Goal: Book appointment/travel/reservation

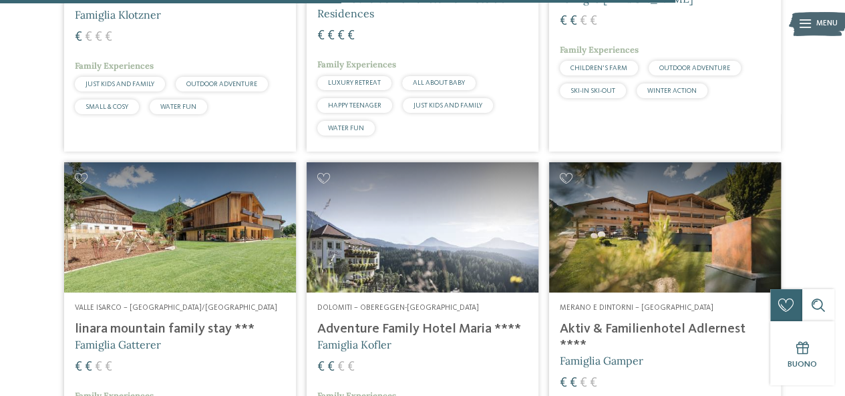
scroll to position [2941, 0]
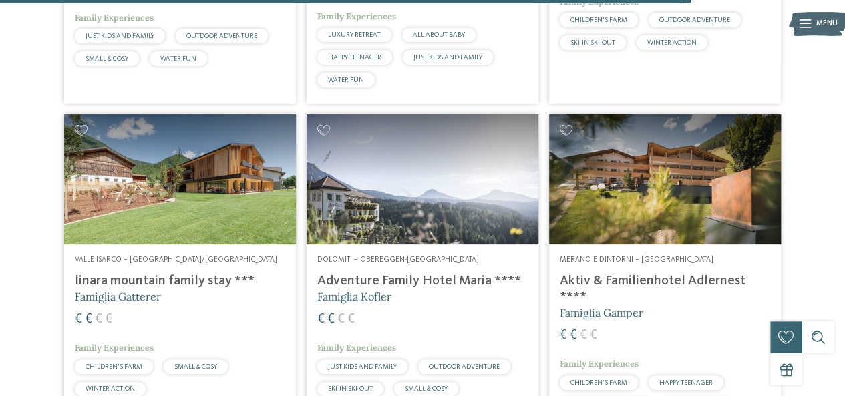
click at [155, 275] on h4 "linara mountain family stay ***" at bounding box center [180, 281] width 211 height 16
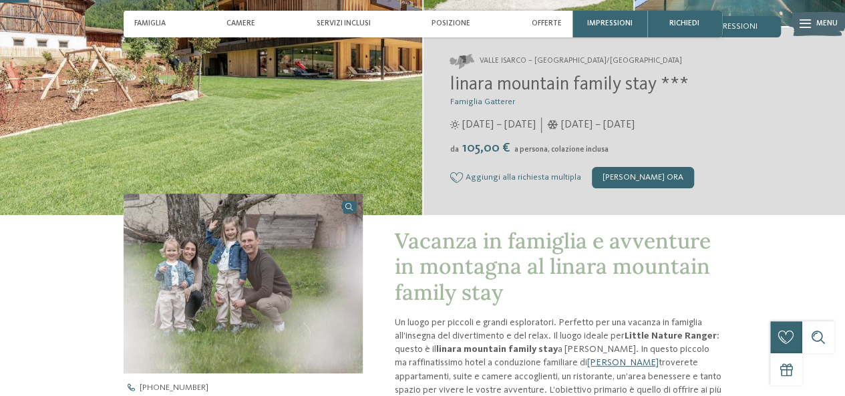
scroll to position [67, 0]
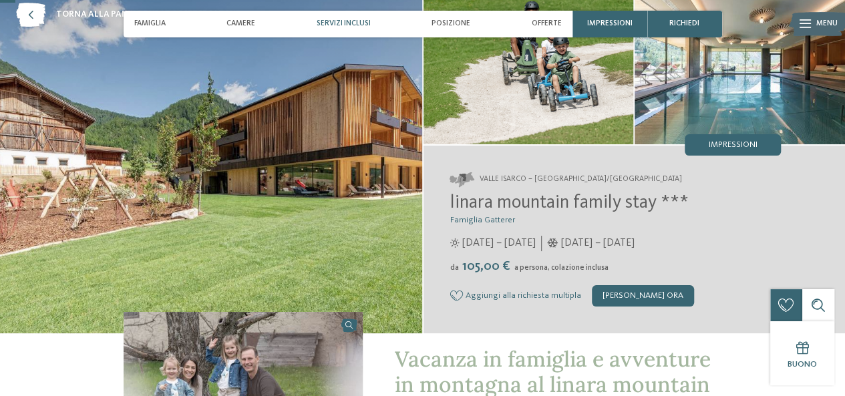
click at [330, 23] on span "Servizi inclusi" at bounding box center [344, 23] width 54 height 9
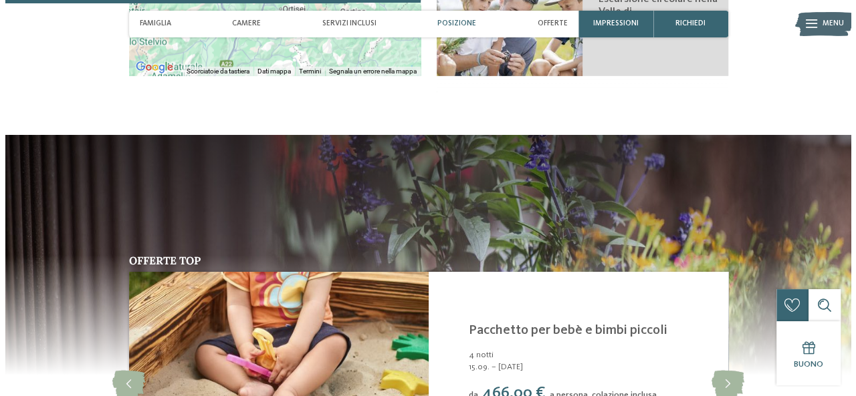
scroll to position [2053, 0]
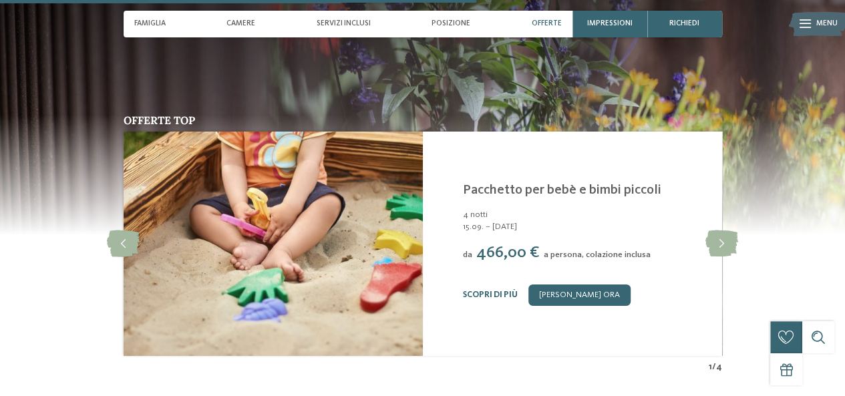
drag, startPoint x: 484, startPoint y: 267, endPoint x: 485, endPoint y: 184, distance: 83.5
click at [485, 184] on div "Linara Rio di Pusteria/Valles - Valle Isarco Pacchetto per bebè e bimbi piccoli…" at bounding box center [586, 244] width 246 height 124
click at [727, 231] on icon at bounding box center [722, 244] width 33 height 27
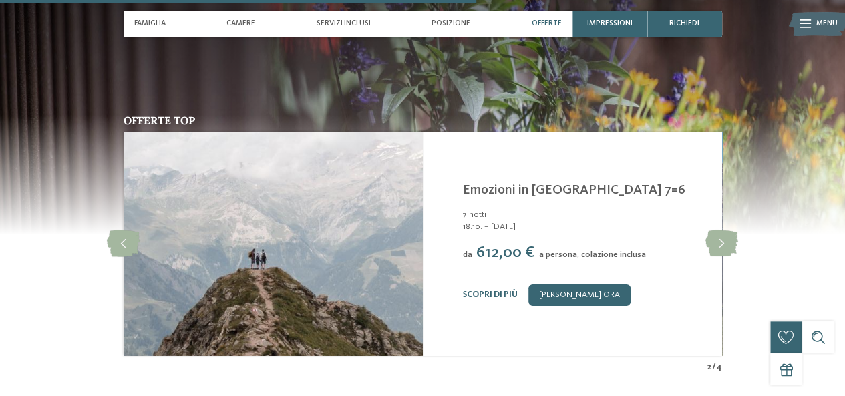
click at [104, 214] on div "Offerte top slide 3 of 4 Linara Rio di Pusteria/Valles - Valle Isarco Settimane…" at bounding box center [422, 244] width 727 height 259
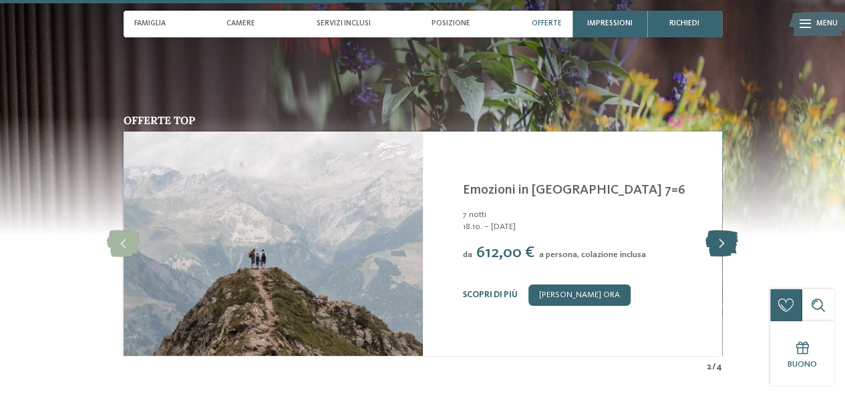
click at [721, 231] on icon at bounding box center [722, 244] width 33 height 27
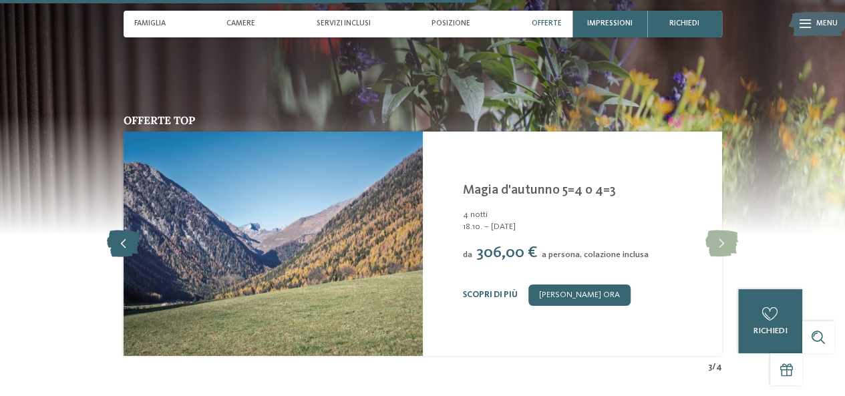
click at [124, 231] on icon at bounding box center [123, 244] width 33 height 27
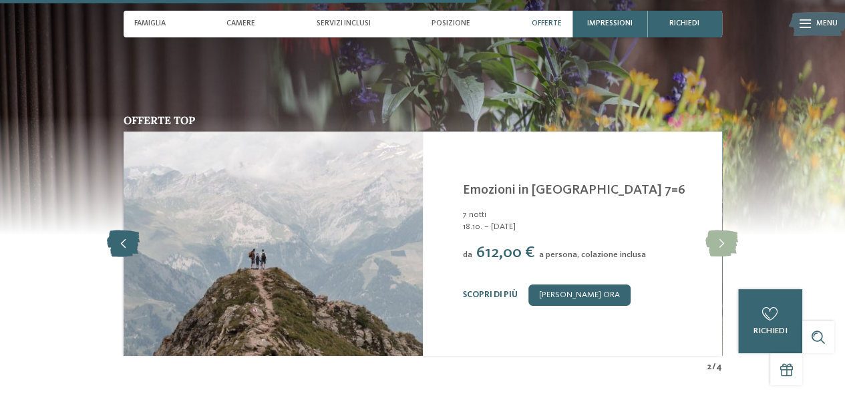
click at [124, 231] on icon at bounding box center [123, 244] width 33 height 27
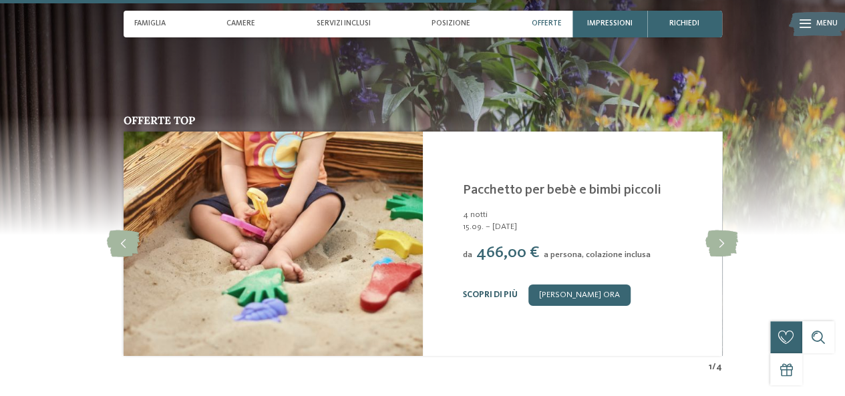
click at [483, 291] on link "Scopri di più" at bounding box center [490, 295] width 55 height 9
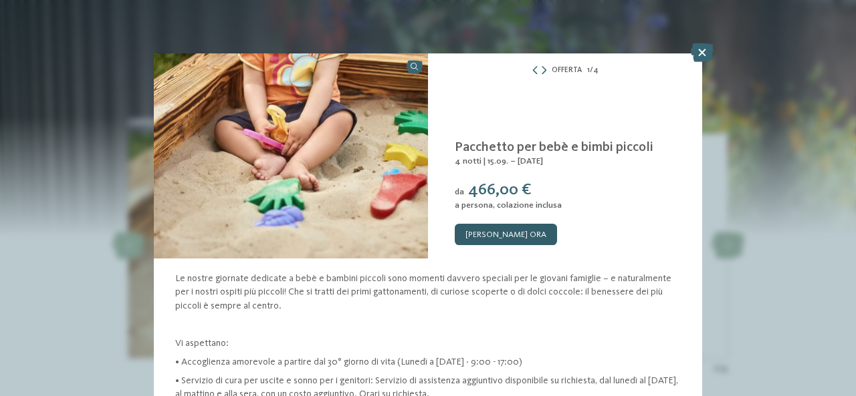
click at [492, 229] on link "[PERSON_NAME] ora" at bounding box center [505, 234] width 102 height 21
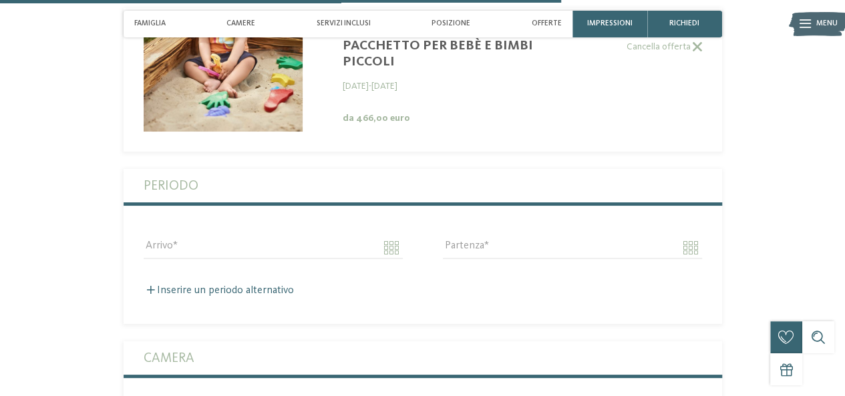
scroll to position [2476, 0]
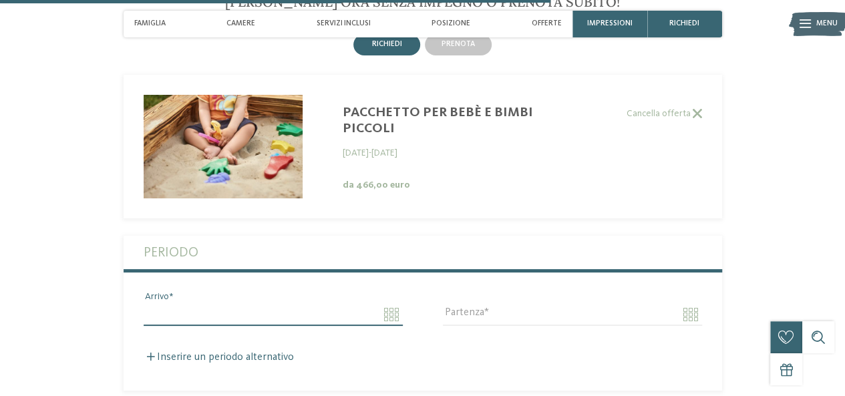
click at [393, 303] on input "Arrivo" at bounding box center [273, 314] width 259 height 23
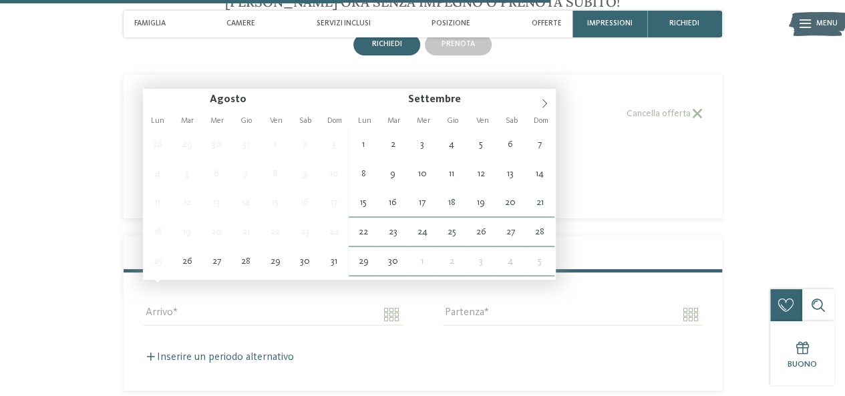
click at [602, 130] on div "Pacchetto per bebè e bimbi piccoli 15.09.2025 - 18.10.2025 da 466,00 euro Cance…" at bounding box center [423, 147] width 599 height 104
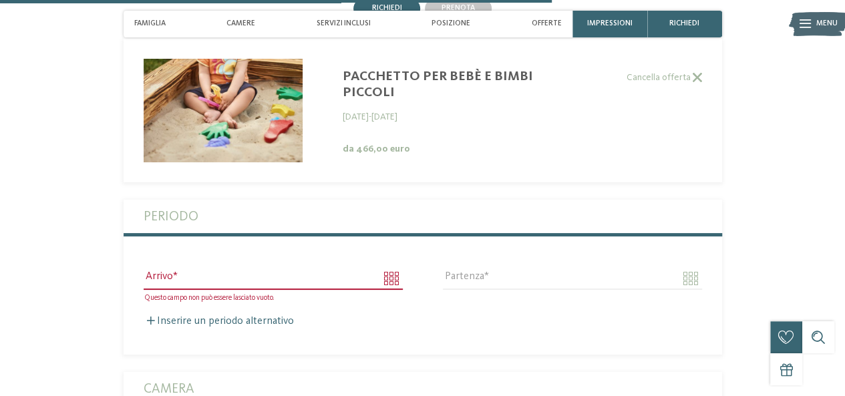
scroll to position [2542, 0]
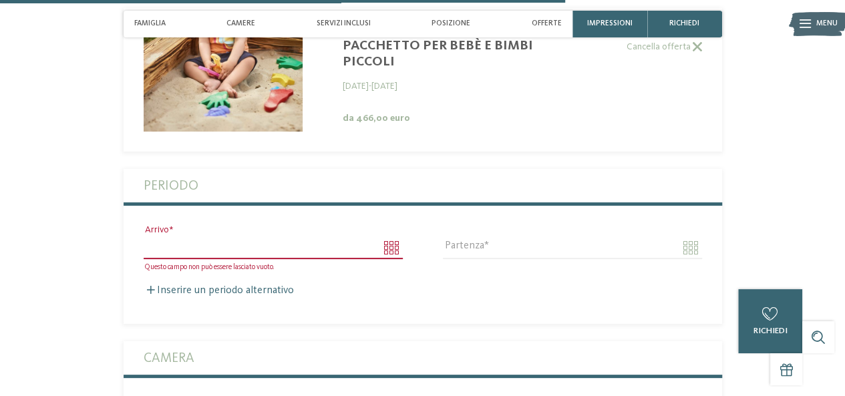
click at [388, 237] on input "Arrivo" at bounding box center [273, 248] width 259 height 23
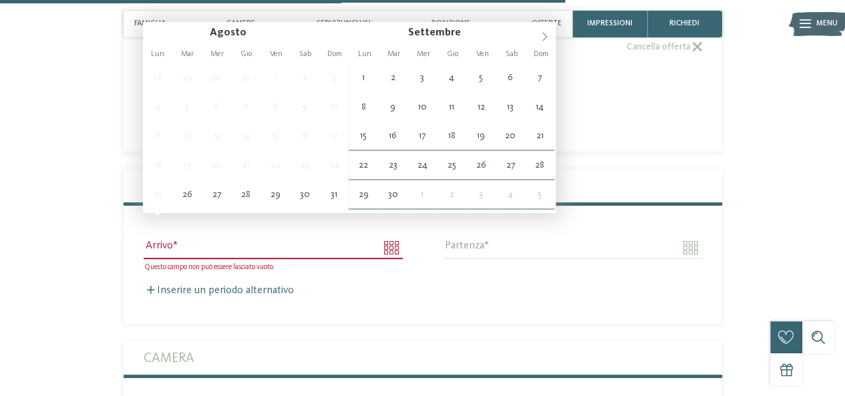
click at [543, 37] on icon at bounding box center [544, 36] width 9 height 9
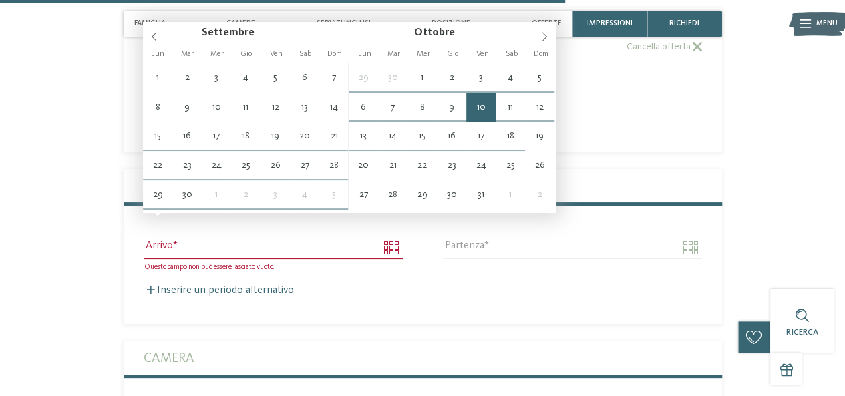
type input "**********"
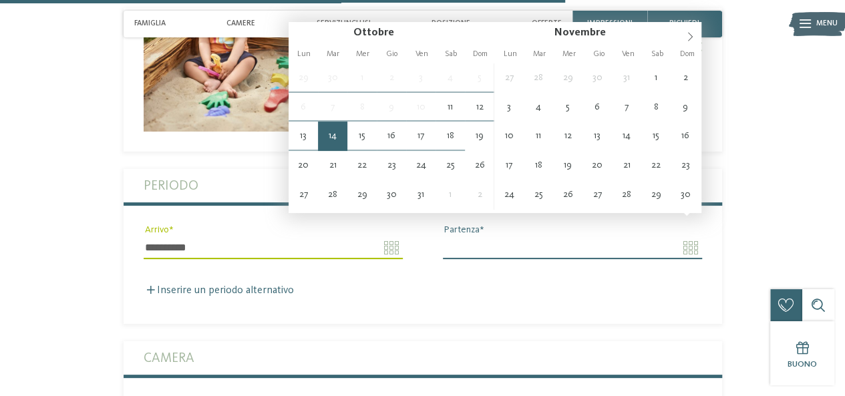
type input "**********"
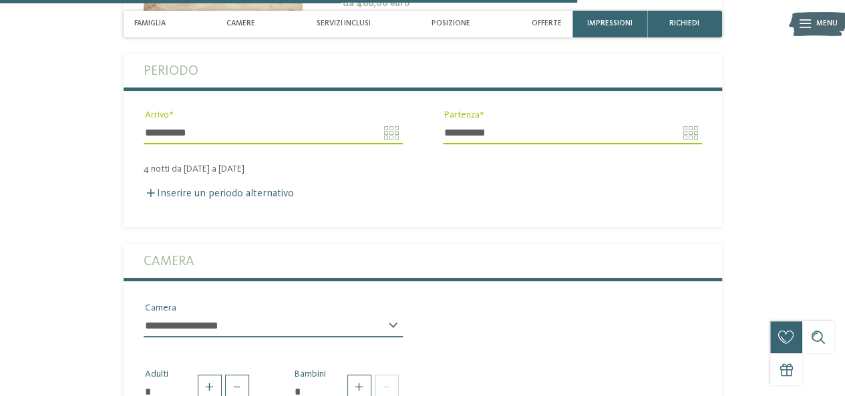
scroll to position [2676, 0]
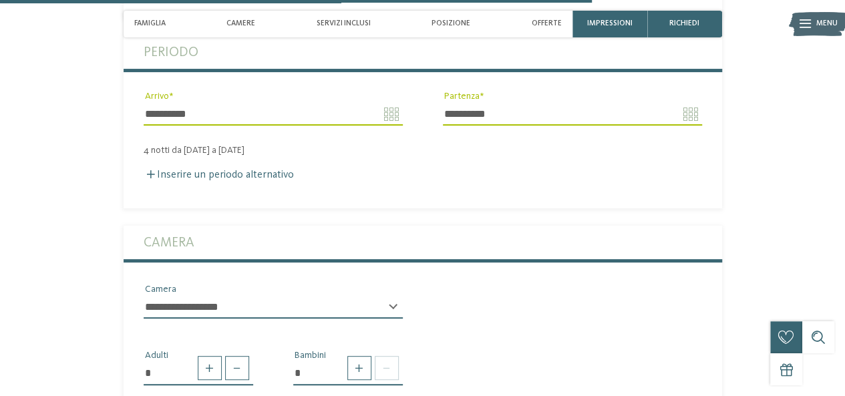
click at [209, 296] on select "**********" at bounding box center [273, 307] width 259 height 23
select select "*****"
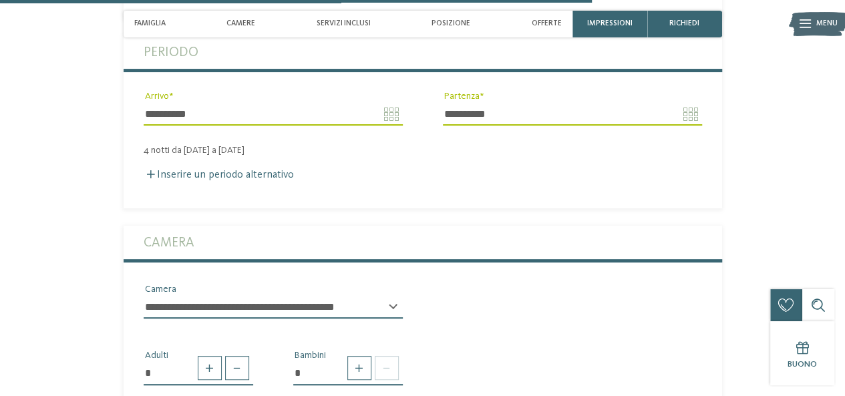
click at [144, 296] on select "**********" at bounding box center [273, 307] width 259 height 23
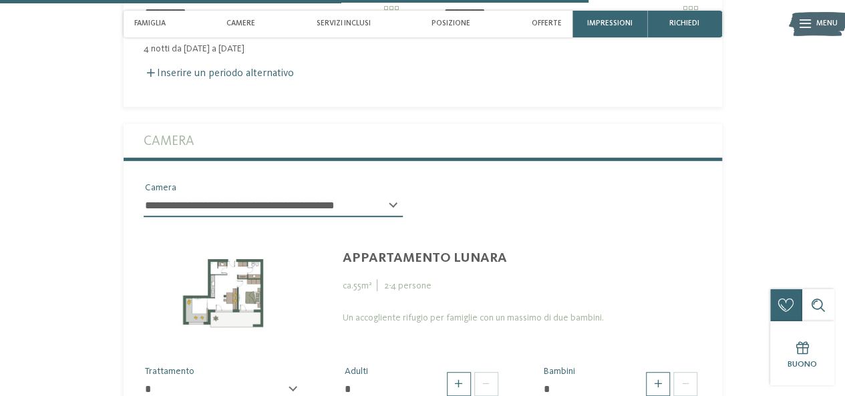
scroll to position [2810, 0]
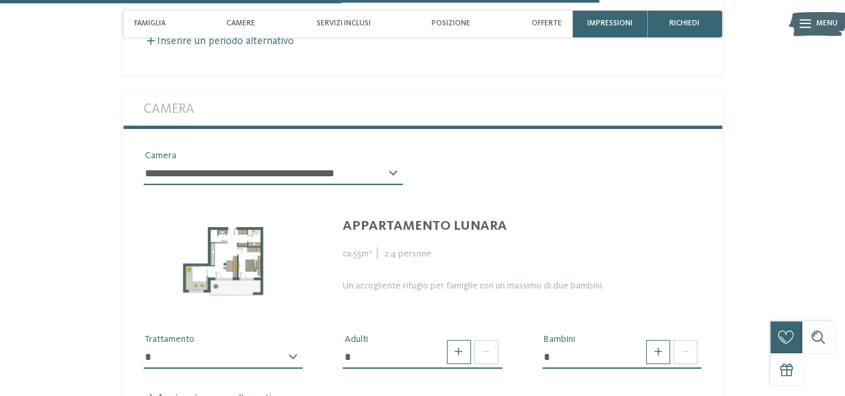
click at [286, 346] on select "* *********" at bounding box center [224, 357] width 160 height 23
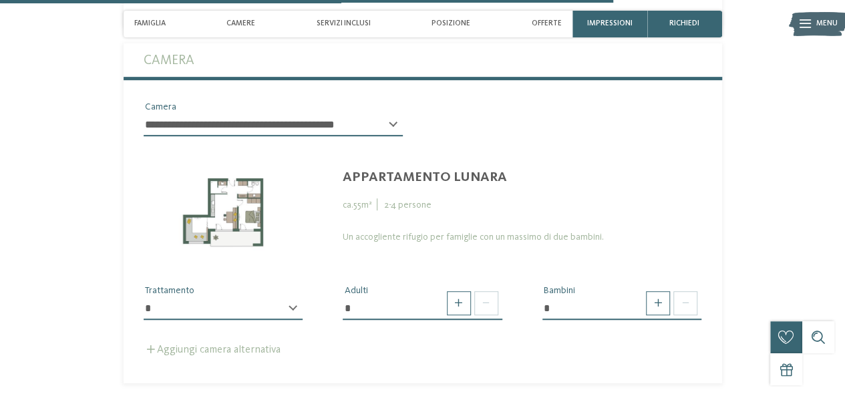
scroll to position [2877, 0]
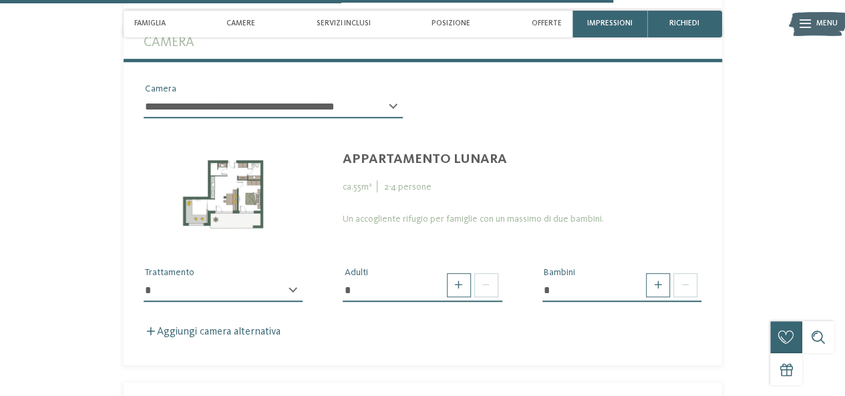
click at [282, 279] on select "* *********" at bounding box center [224, 290] width 160 height 23
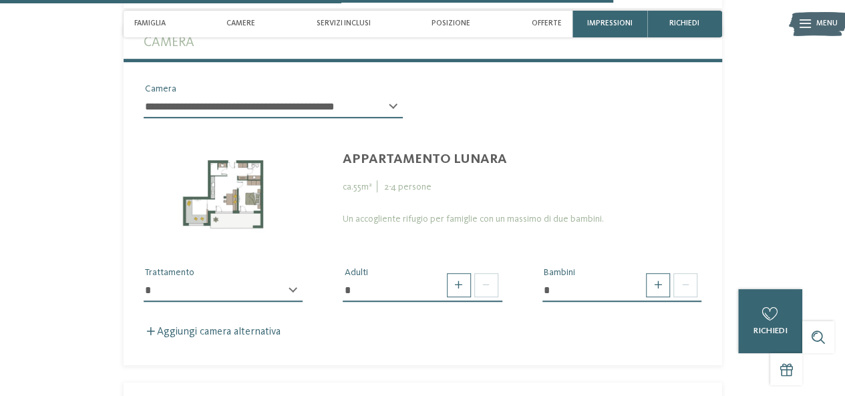
select select "*"
click at [144, 279] on select "* *********" at bounding box center [224, 290] width 160 height 23
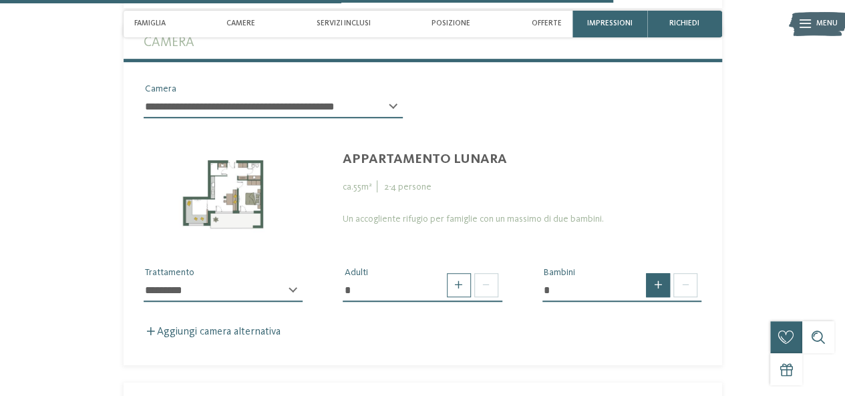
click at [659, 273] on span at bounding box center [658, 285] width 24 height 24
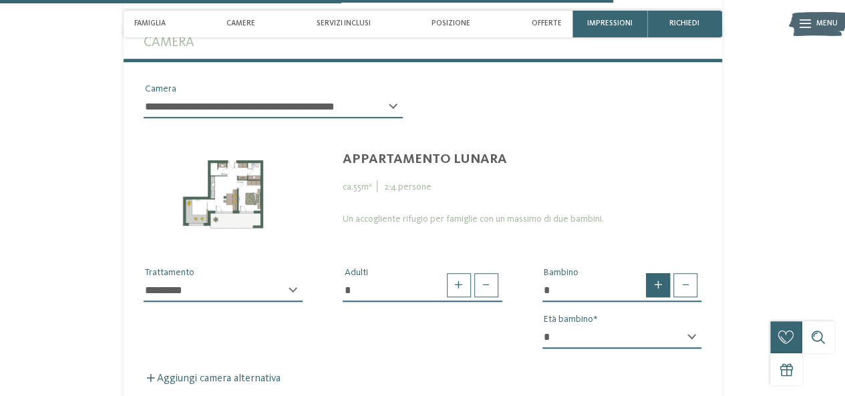
click at [659, 273] on span at bounding box center [658, 285] width 24 height 24
type input "*"
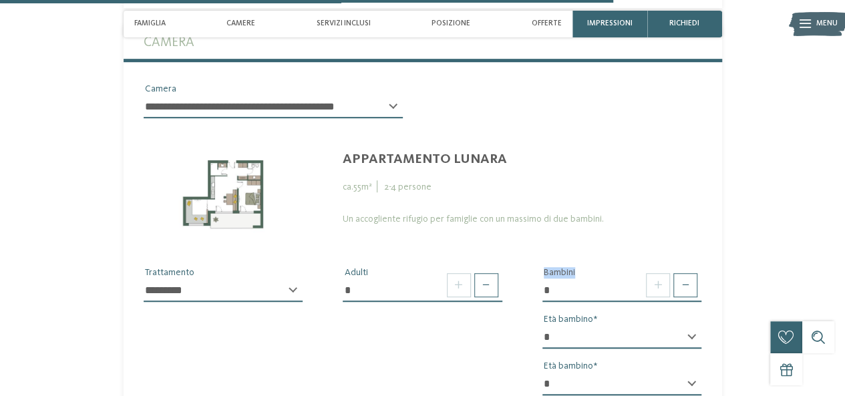
click at [688, 326] on select "* * * * * * * * * * * ** ** ** ** ** ** ** **" at bounding box center [623, 337] width 160 height 23
select select "*"
click at [543, 326] on select "* * * * * * * * * * * ** ** ** ** ** ** ** **" at bounding box center [623, 337] width 160 height 23
click at [594, 373] on select "* * * * * * * * * * * ** ** ** ** ** ** ** **" at bounding box center [623, 384] width 160 height 23
select select "*"
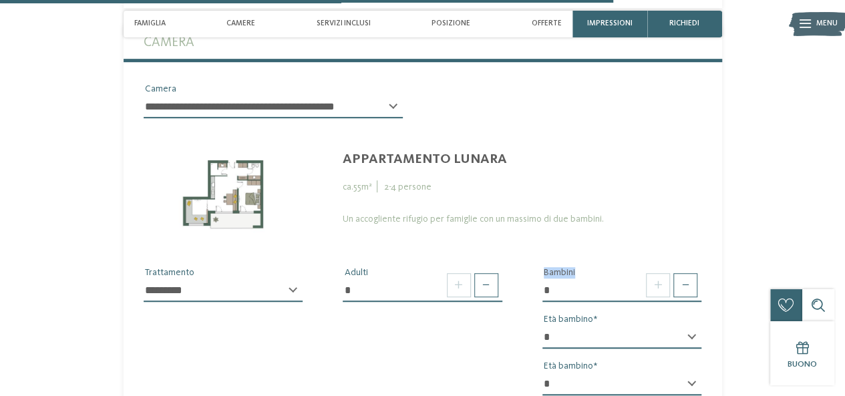
click at [543, 373] on select "* * * * * * * * * * * ** ** ** ** ** ** ** **" at bounding box center [623, 384] width 160 height 23
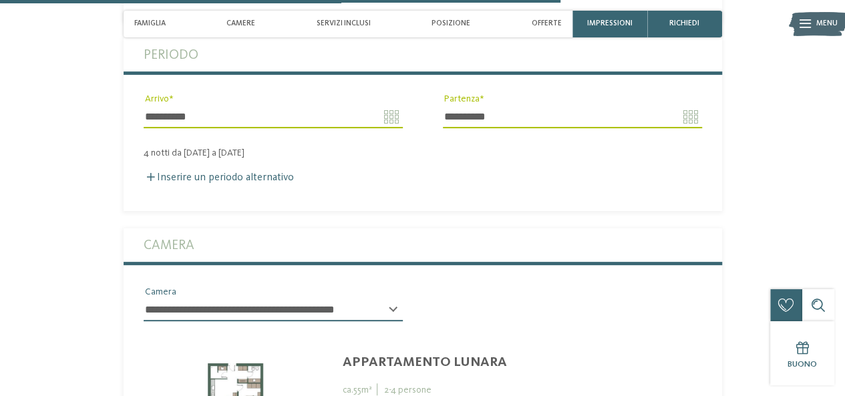
scroll to position [2609, 0]
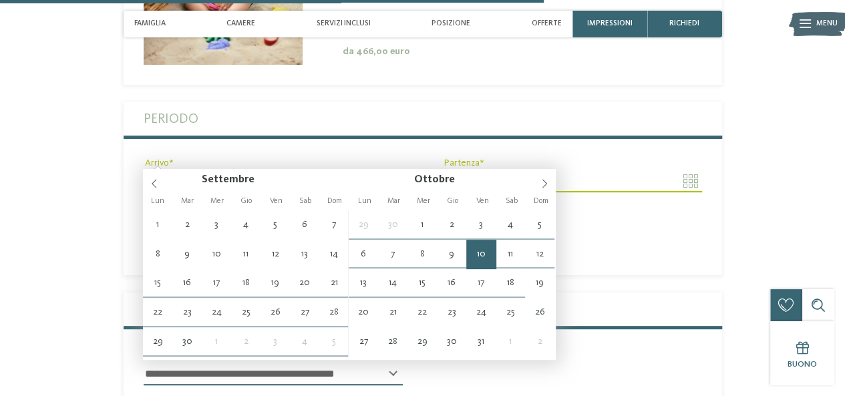
click at [398, 170] on input "**********" at bounding box center [273, 181] width 259 height 23
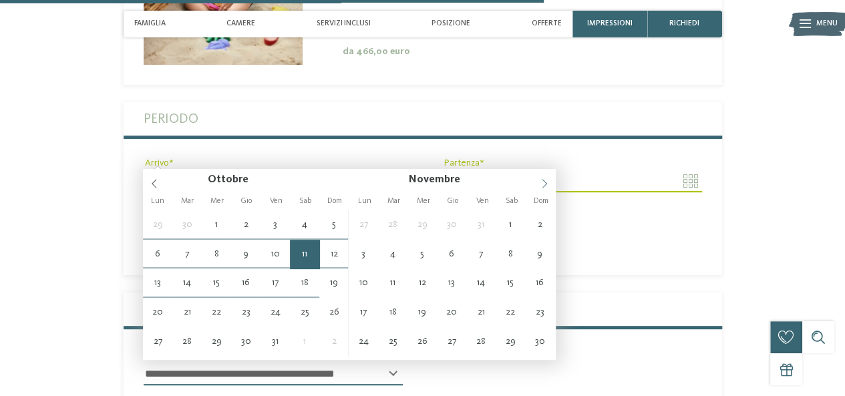
click at [541, 180] on icon at bounding box center [544, 183] width 9 height 9
click at [543, 180] on icon at bounding box center [544, 183] width 9 height 9
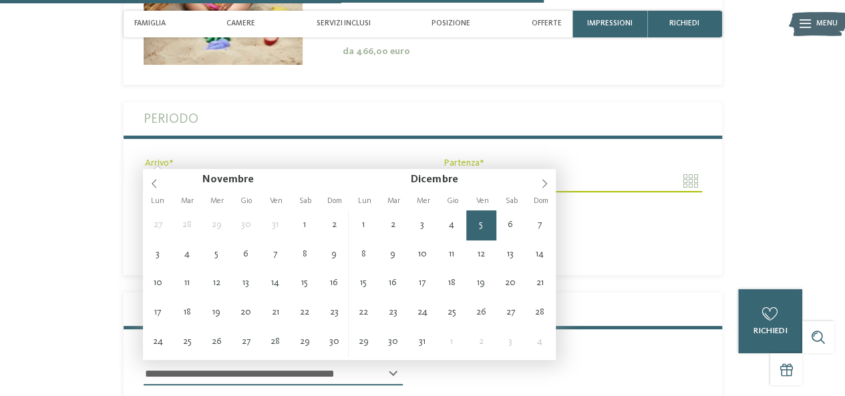
type input "**********"
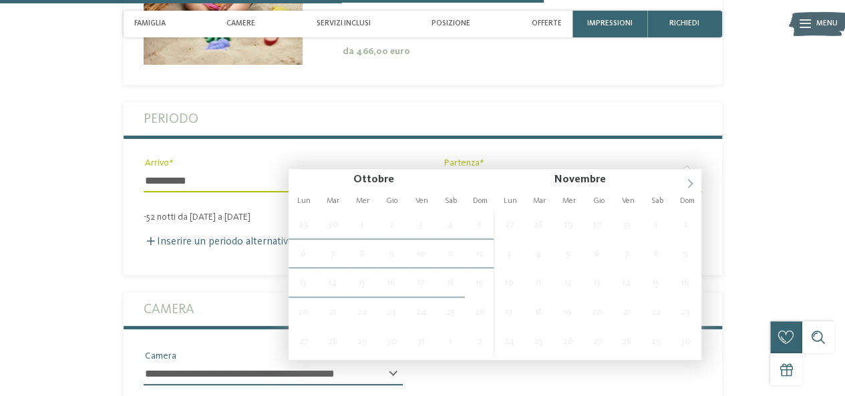
click at [688, 184] on icon at bounding box center [690, 183] width 9 height 9
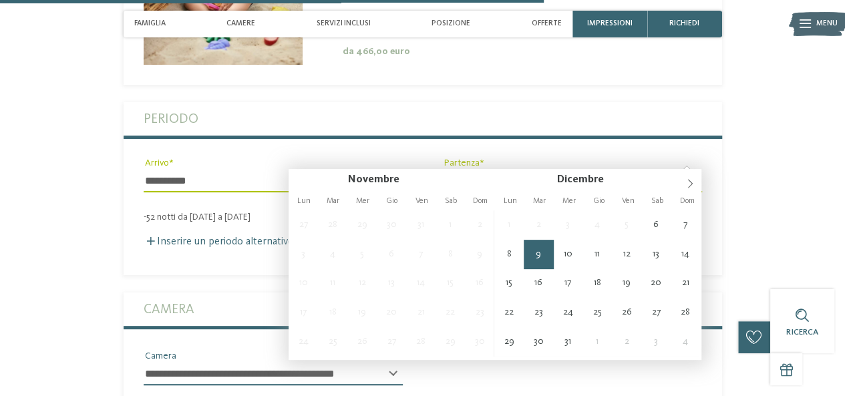
type input "**********"
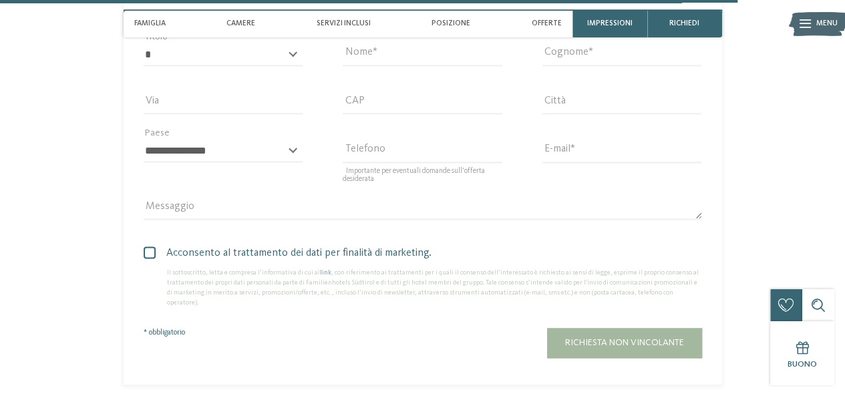
scroll to position [3278, 0]
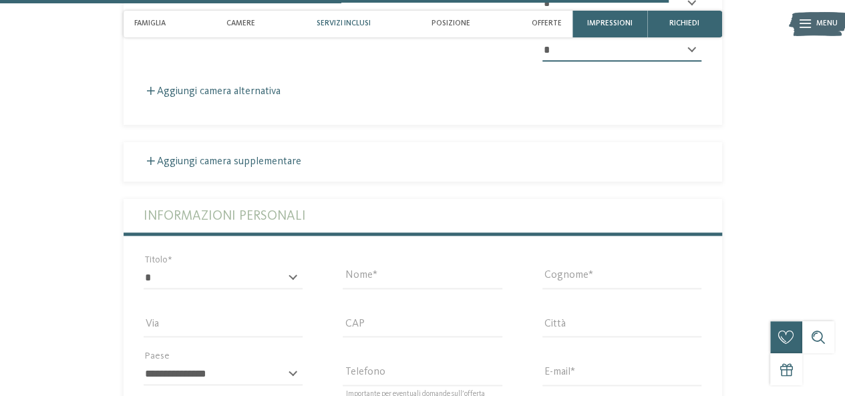
click at [350, 23] on span "Servizi inclusi" at bounding box center [344, 23] width 54 height 9
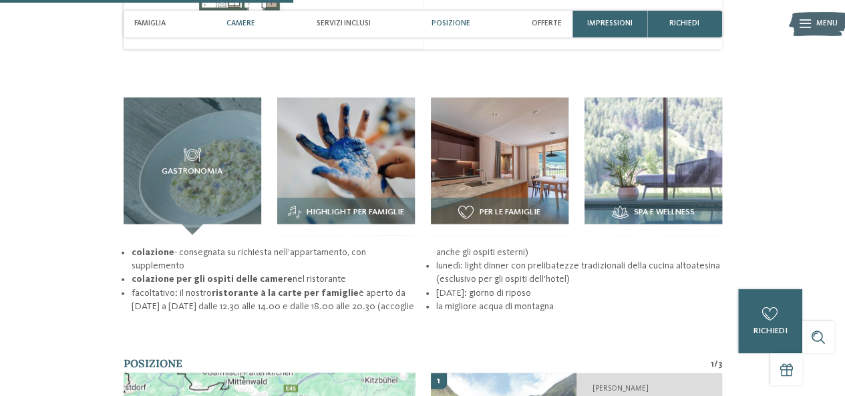
click at [454, 17] on div "Posizione" at bounding box center [450, 24] width 49 height 27
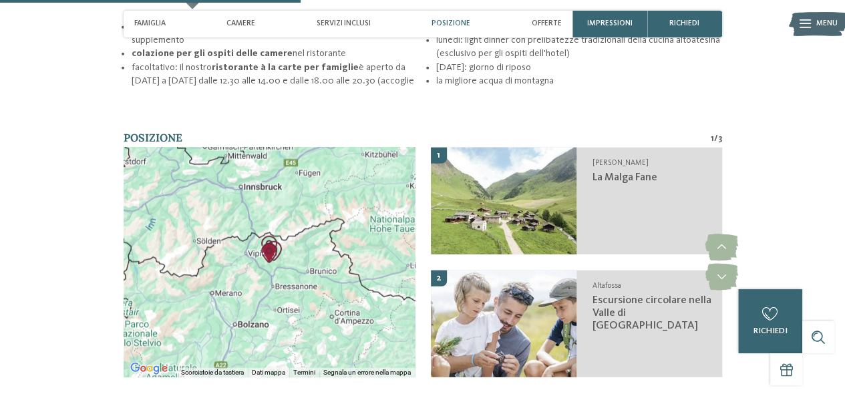
scroll to position [1644, 0]
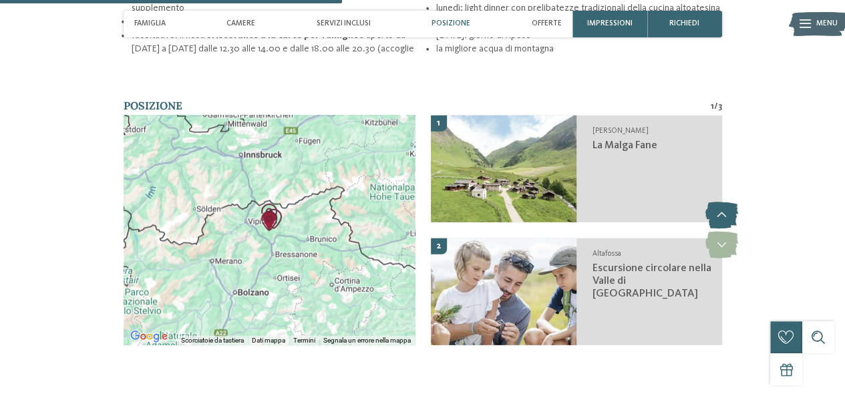
click at [720, 203] on icon at bounding box center [722, 216] width 33 height 27
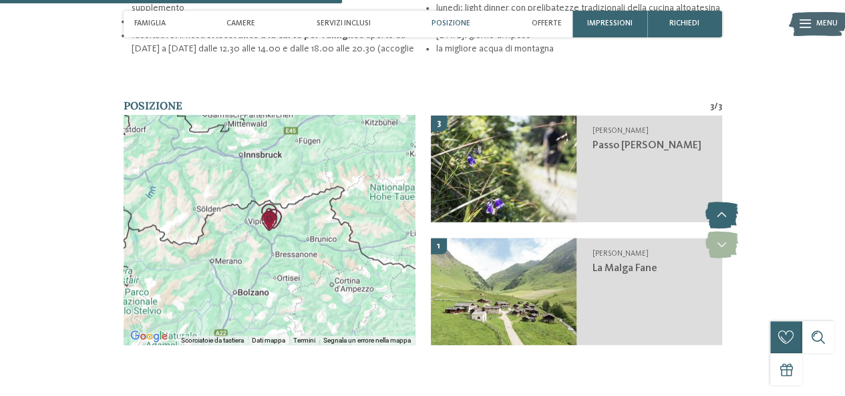
click at [719, 203] on icon at bounding box center [722, 216] width 33 height 27
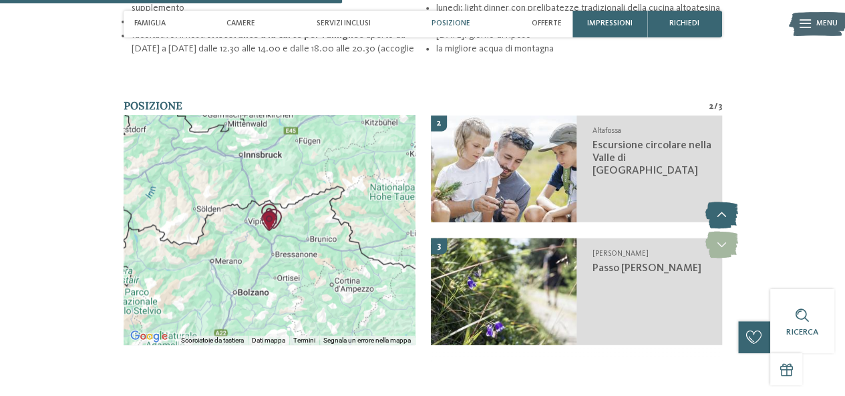
click at [718, 203] on icon at bounding box center [722, 216] width 33 height 27
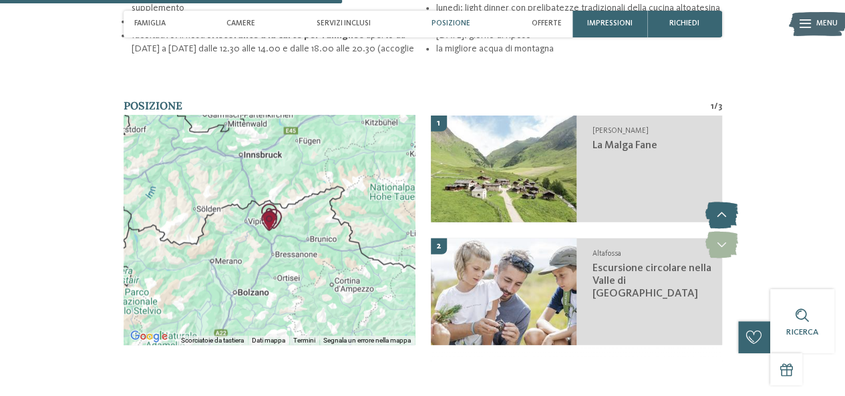
click at [718, 203] on icon at bounding box center [722, 216] width 33 height 27
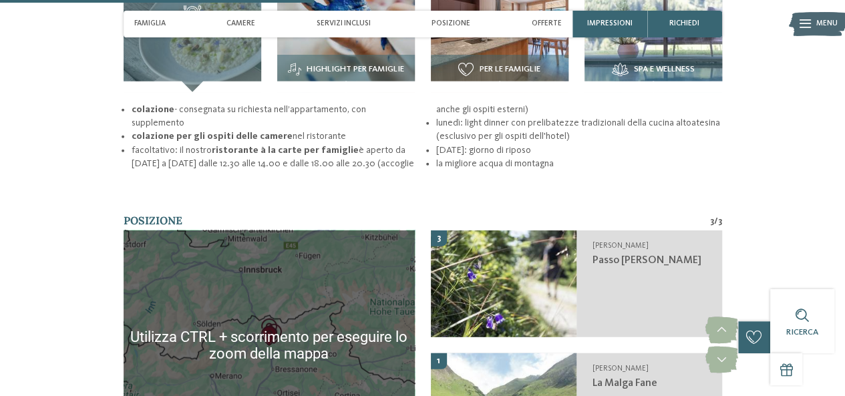
scroll to position [1577, 0]
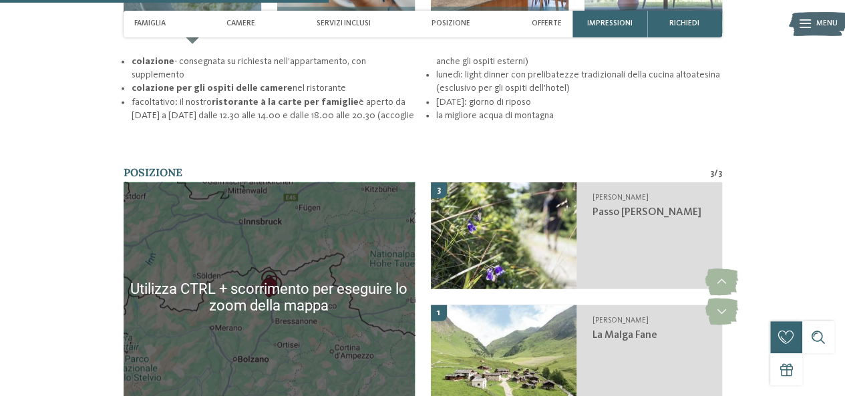
click at [254, 205] on div at bounding box center [269, 297] width 291 height 230
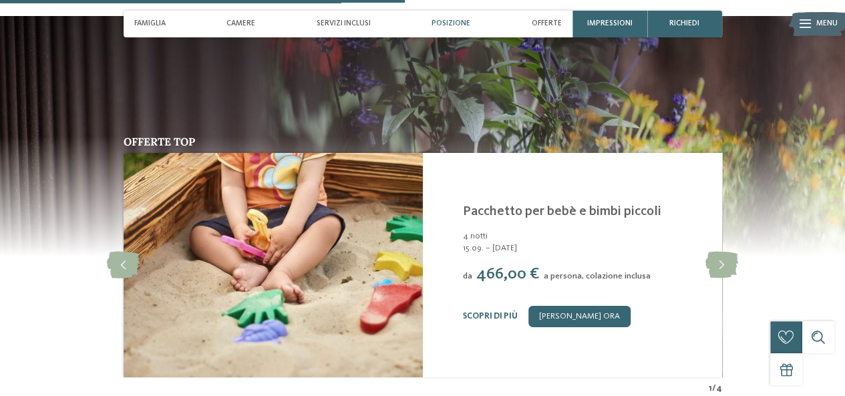
scroll to position [2111, 0]
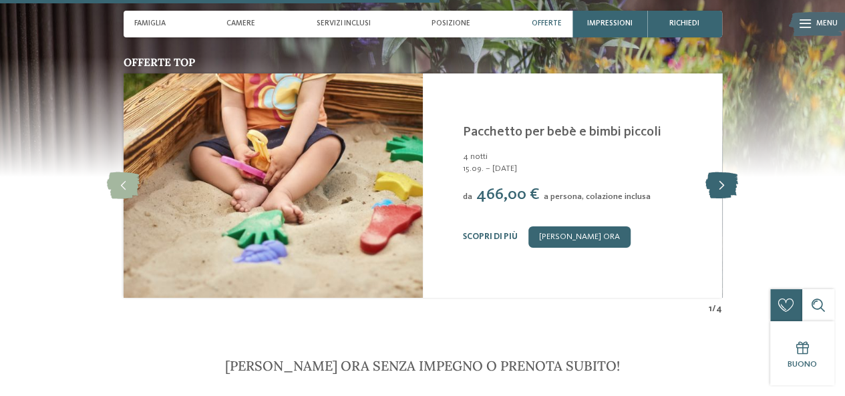
click at [718, 172] on icon at bounding box center [722, 185] width 33 height 27
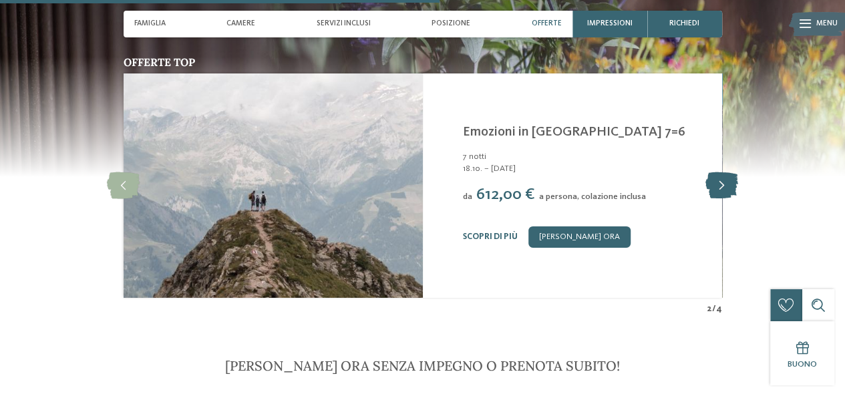
click at [721, 172] on icon at bounding box center [722, 185] width 33 height 27
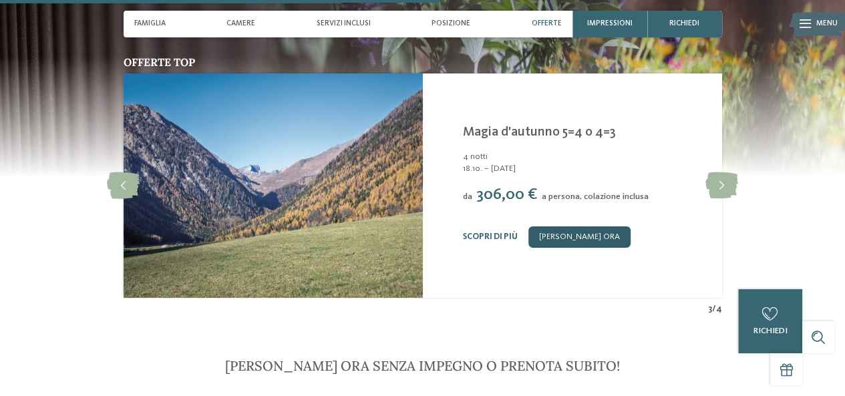
click at [560, 227] on link "[PERSON_NAME] ora" at bounding box center [580, 237] width 102 height 21
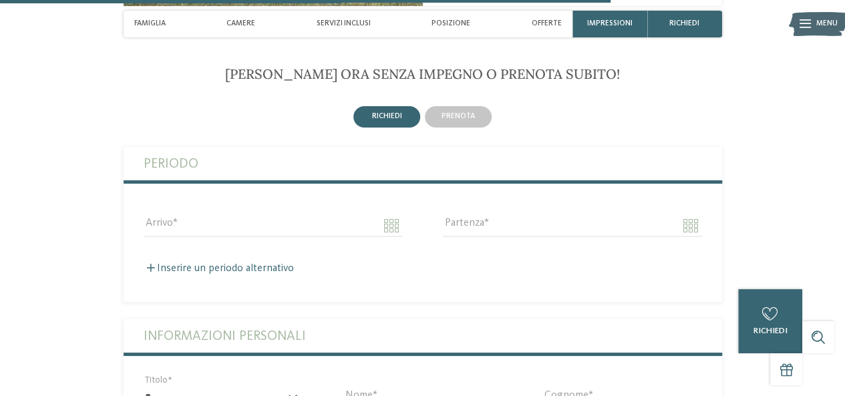
scroll to position [2409, 0]
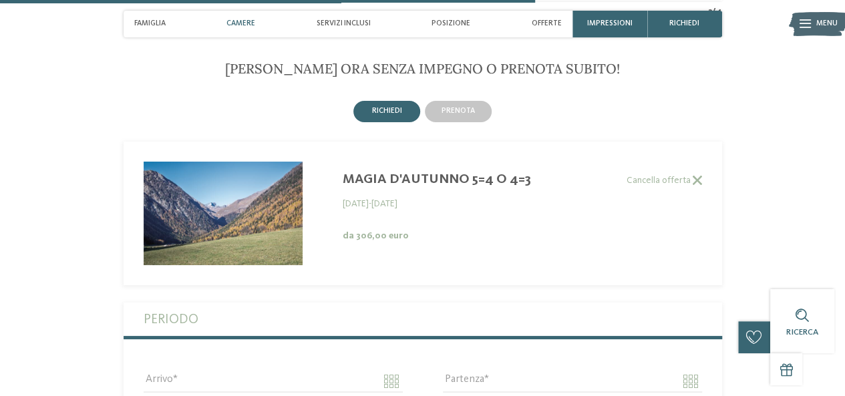
click at [241, 22] on span "Camere" at bounding box center [241, 23] width 29 height 9
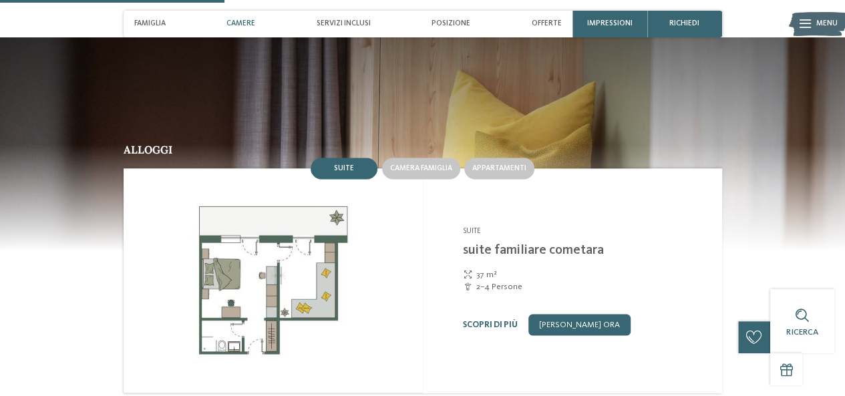
scroll to position [1115, 0]
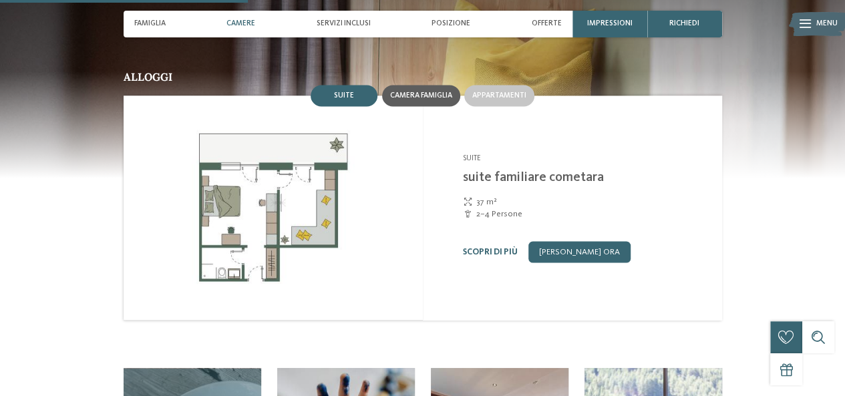
click at [415, 92] on span "Camera famiglia" at bounding box center [421, 96] width 62 height 8
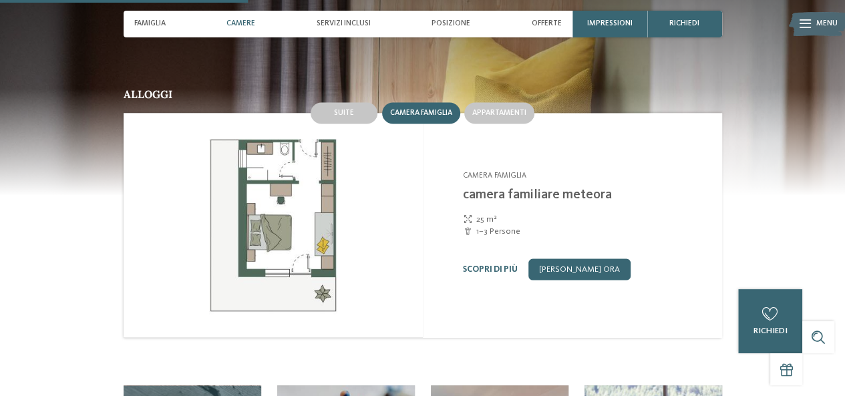
scroll to position [1048, 0]
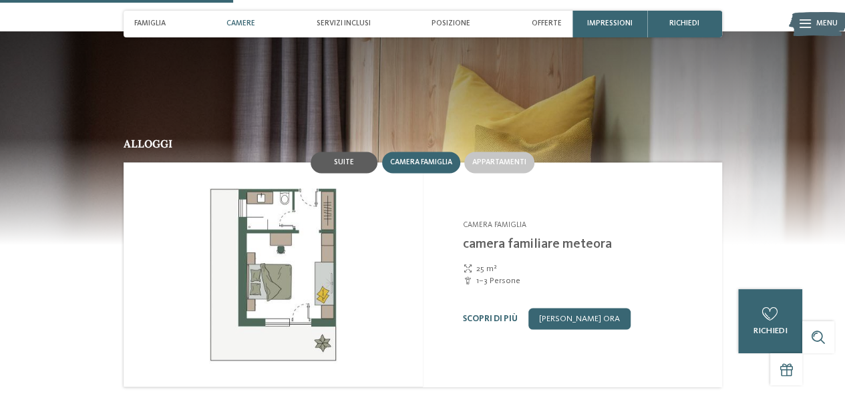
click at [340, 158] on span "Suite" at bounding box center [344, 162] width 20 height 8
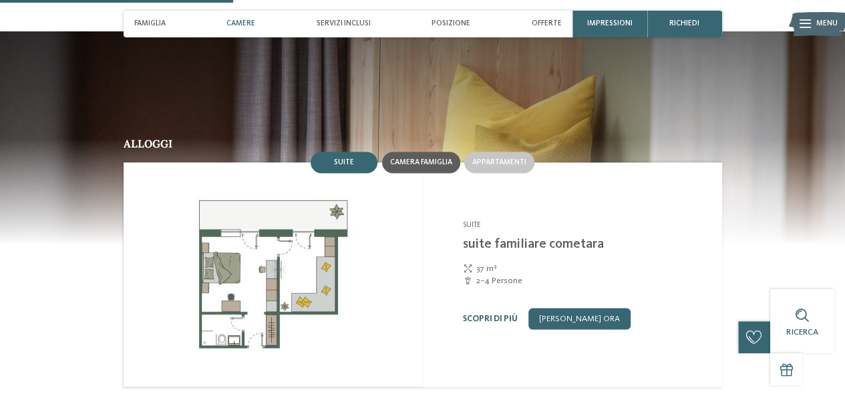
click at [407, 158] on span "Camera famiglia" at bounding box center [421, 162] width 62 height 8
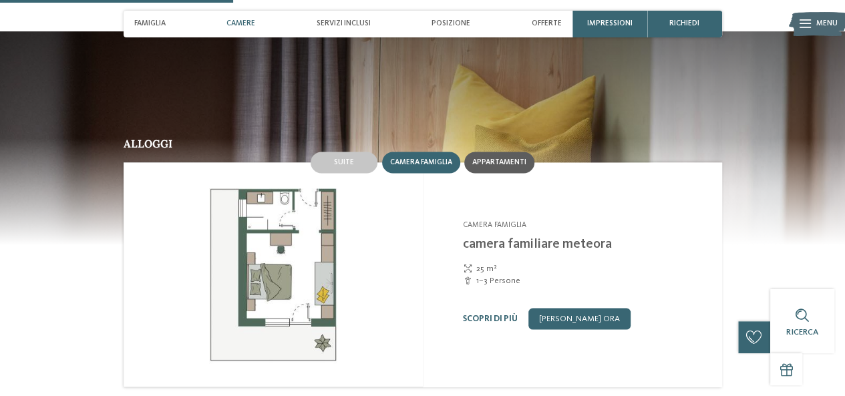
click at [518, 158] on span "Appartamenti" at bounding box center [500, 162] width 54 height 8
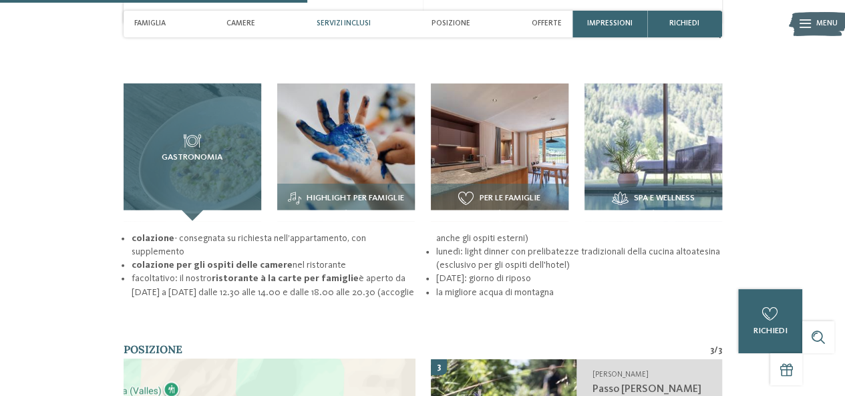
scroll to position [1449, 0]
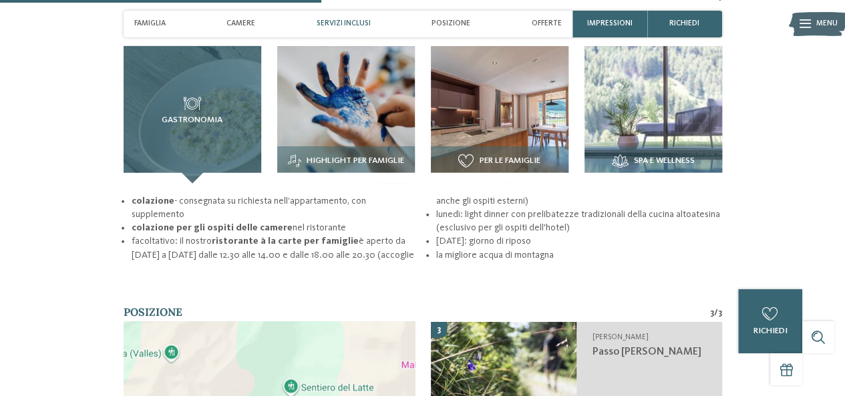
click at [178, 104] on div "Gastronomia" at bounding box center [193, 115] width 138 height 138
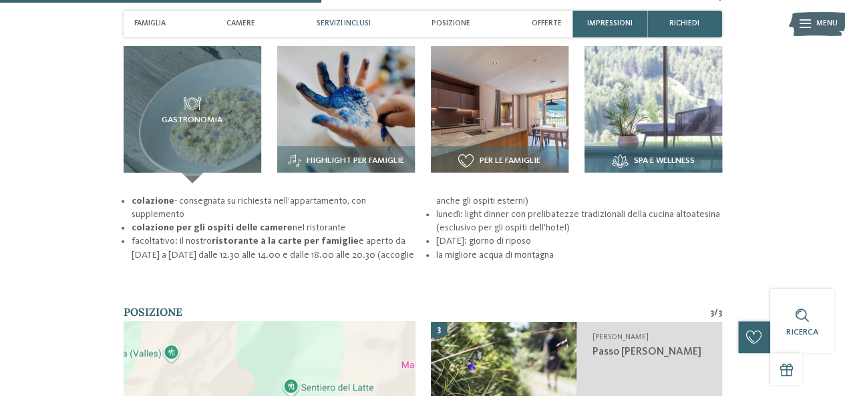
click at [647, 106] on img at bounding box center [654, 115] width 138 height 138
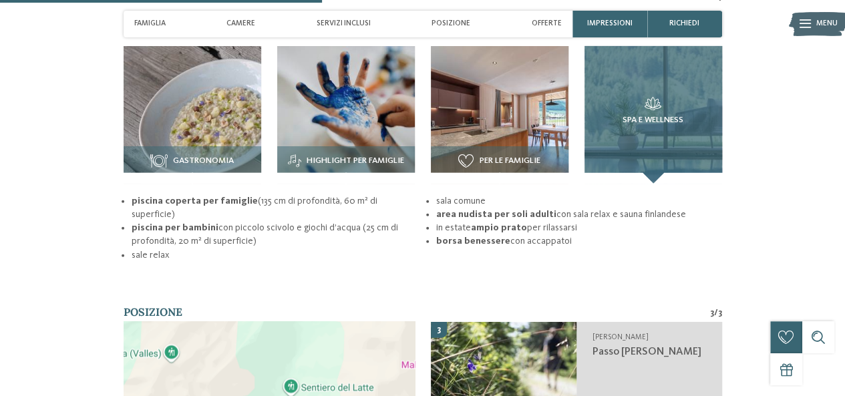
click at [650, 147] on div "Spa e wellness" at bounding box center [654, 115] width 138 height 138
click at [651, 154] on div "Spa e wellness" at bounding box center [654, 115] width 138 height 138
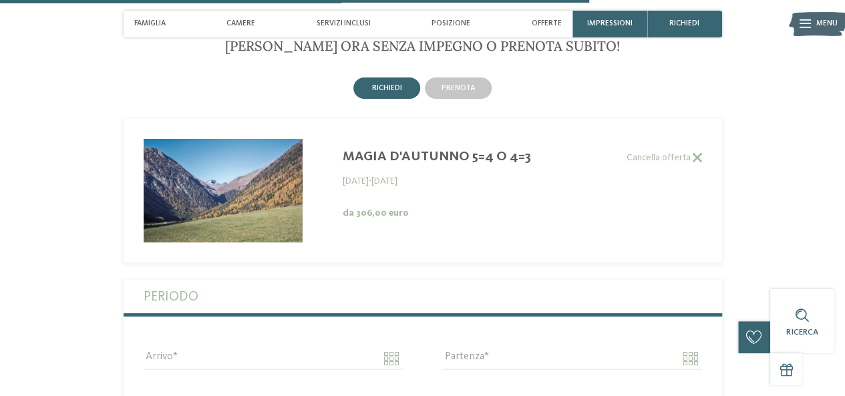
scroll to position [2318, 0]
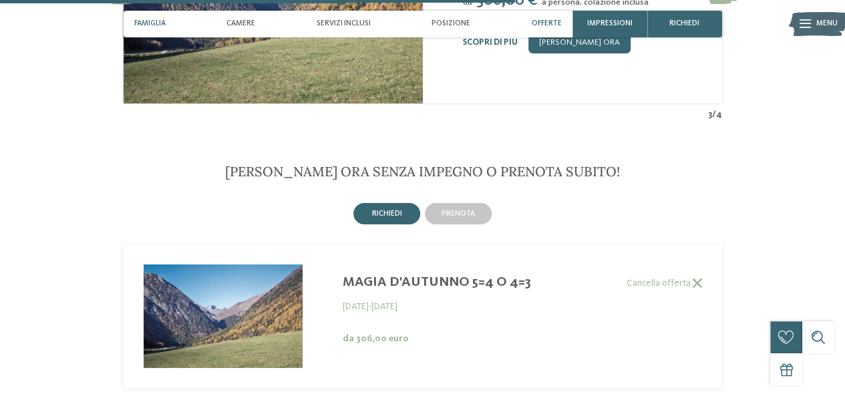
click at [146, 22] on span "Famiglia" at bounding box center [149, 23] width 31 height 9
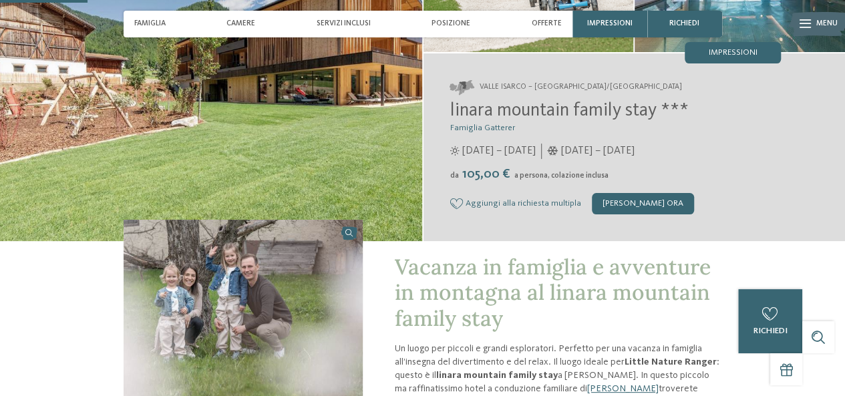
scroll to position [0, 0]
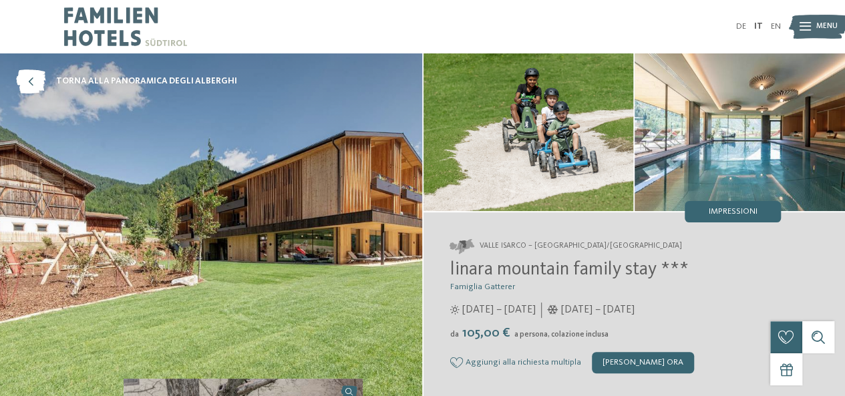
click at [624, 153] on img at bounding box center [529, 132] width 211 height 158
click at [38, 78] on icon at bounding box center [30, 82] width 29 height 24
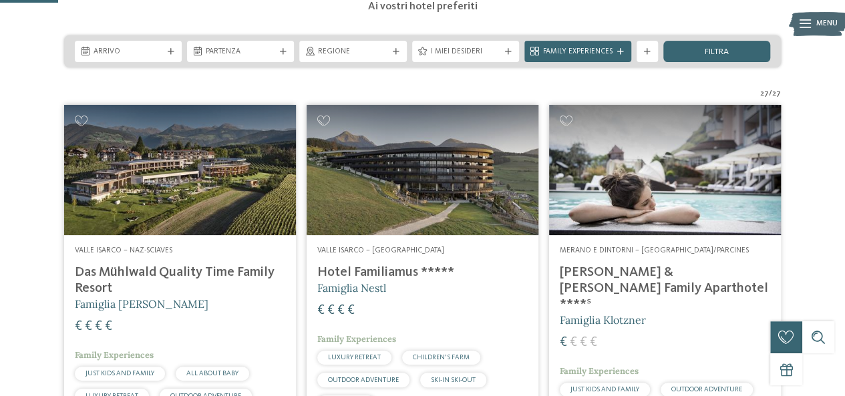
scroll to position [267, 0]
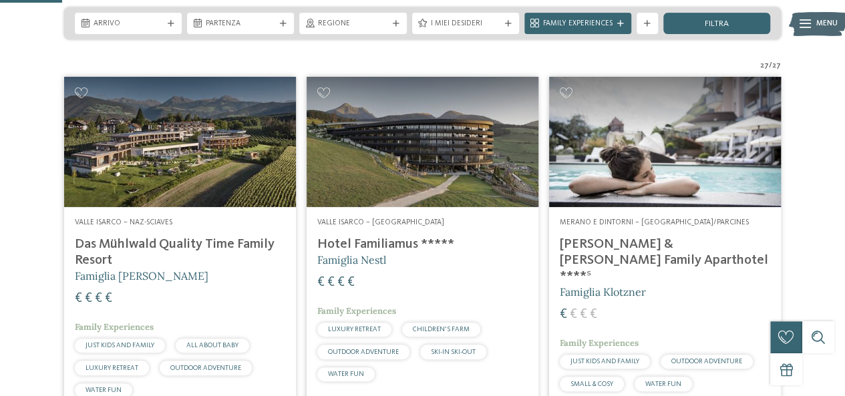
click at [374, 249] on h4 "Hotel Familiamus *****" at bounding box center [422, 245] width 211 height 16
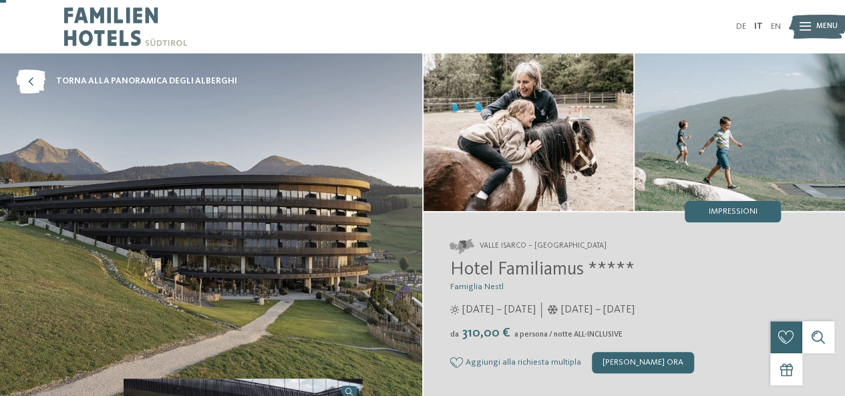
scroll to position [67, 0]
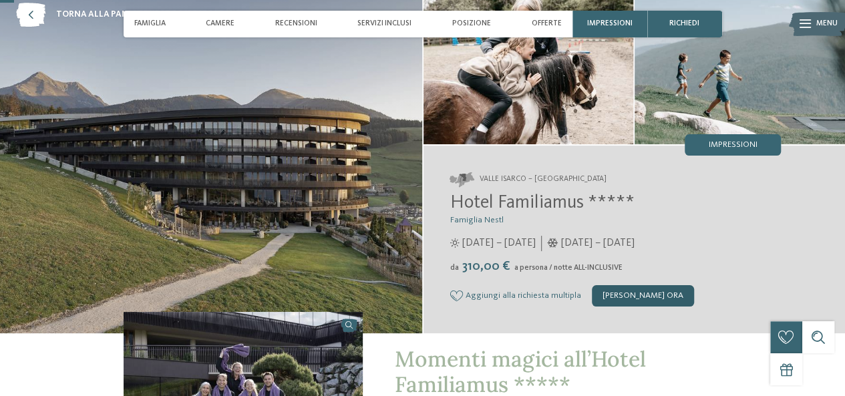
click at [610, 288] on div "[PERSON_NAME] ora" at bounding box center [643, 295] width 102 height 21
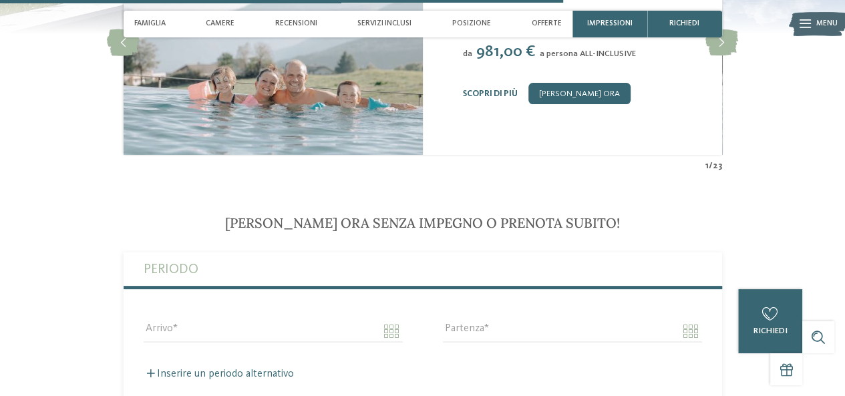
scroll to position [2492, 0]
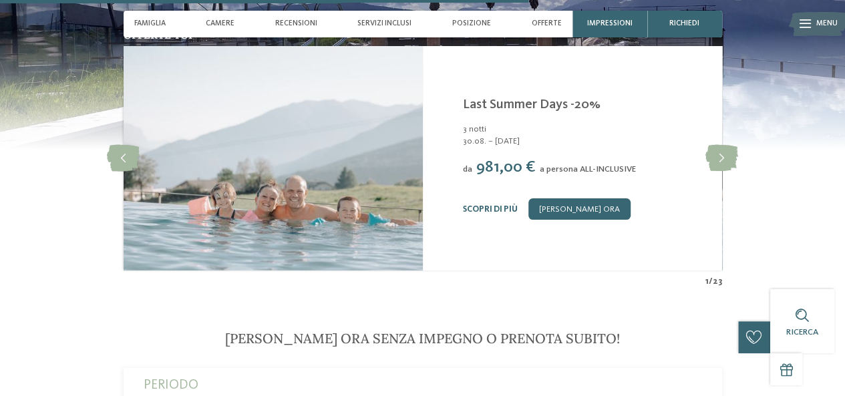
click at [740, 180] on div "Offerte top slide 2 of 23 Hotel Familiamus Maranza - Valle Isarco Mountain Esca…" at bounding box center [422, 158] width 727 height 259
click at [726, 170] on icon at bounding box center [722, 158] width 33 height 27
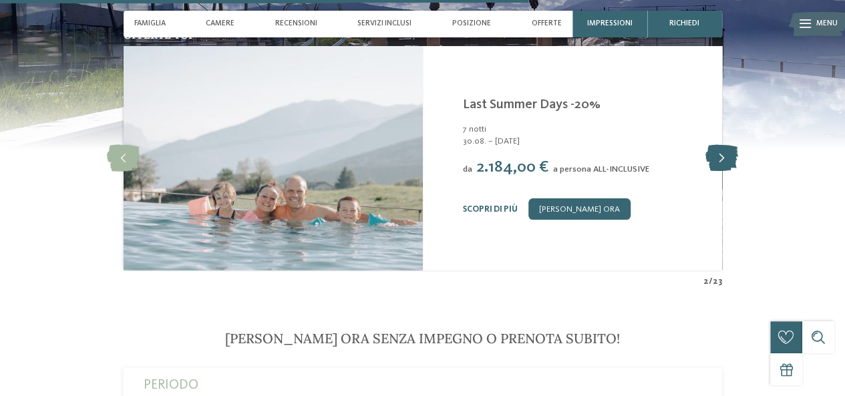
click at [726, 170] on icon at bounding box center [722, 158] width 33 height 27
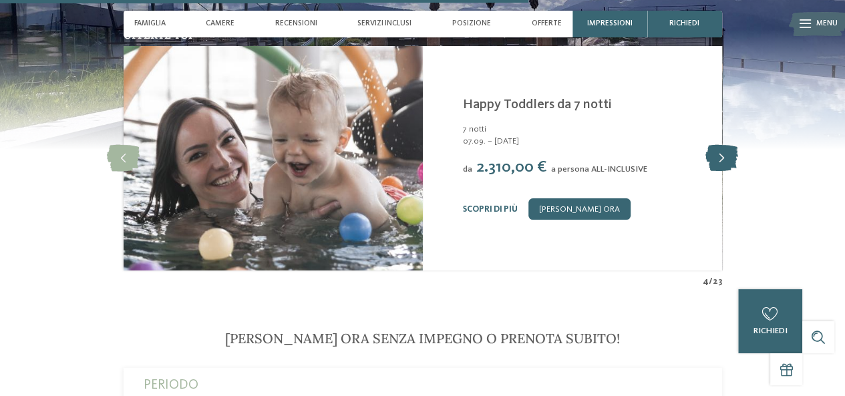
click at [726, 170] on icon at bounding box center [722, 158] width 33 height 27
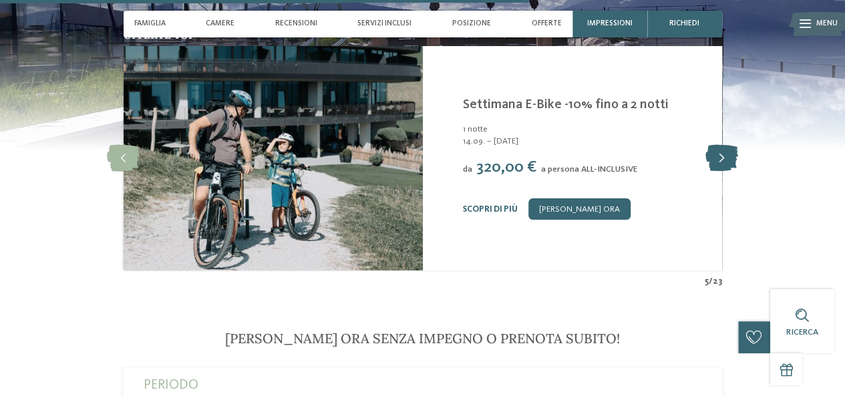
click at [726, 170] on icon at bounding box center [722, 158] width 33 height 27
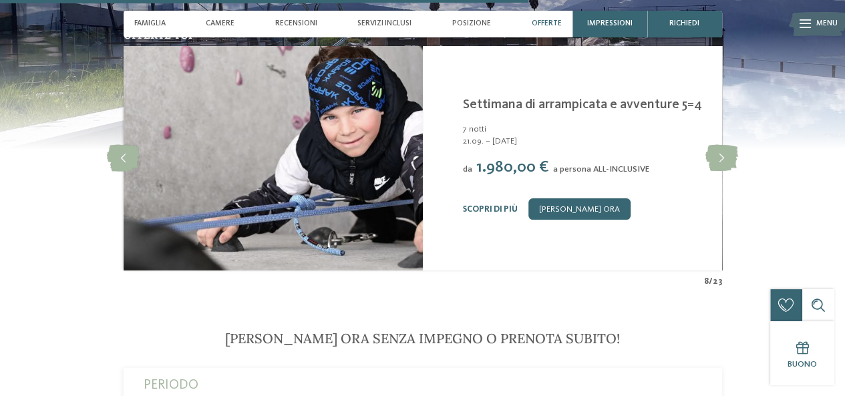
click at [552, 20] on span "Offerte" at bounding box center [546, 23] width 30 height 9
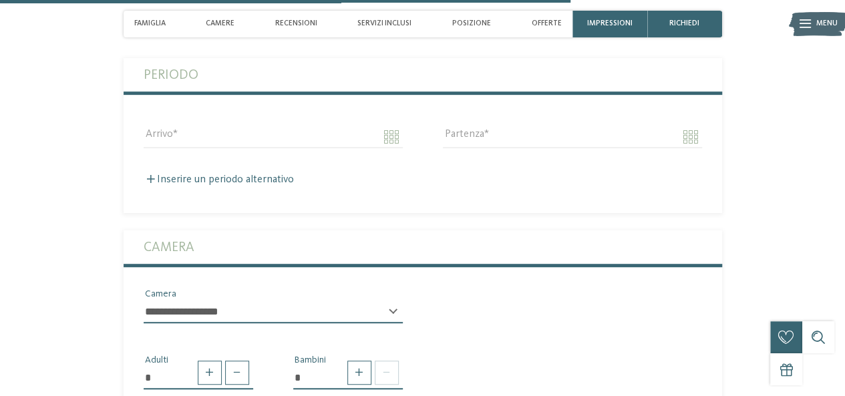
scroll to position [2960, 0]
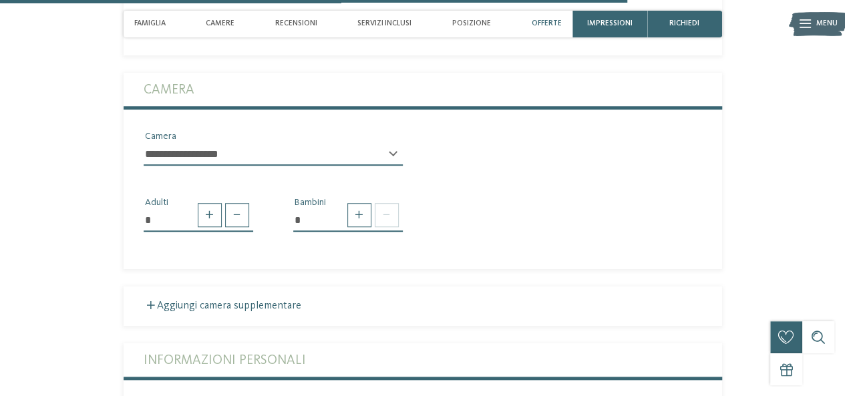
click at [555, 19] on div "Offerte" at bounding box center [546, 24] width 41 height 27
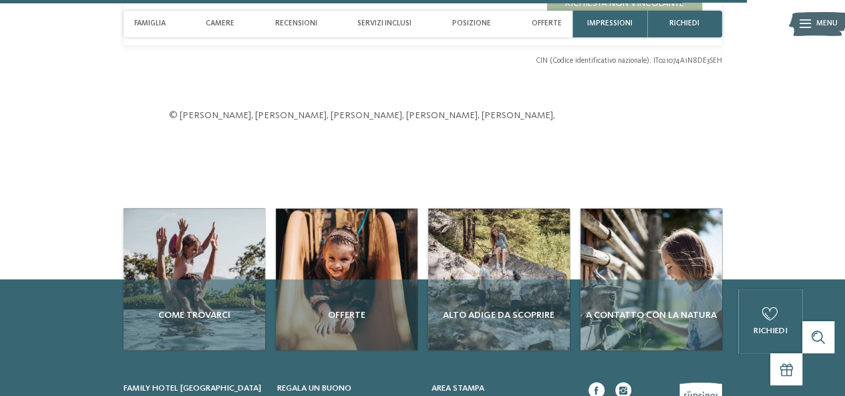
scroll to position [3762, 0]
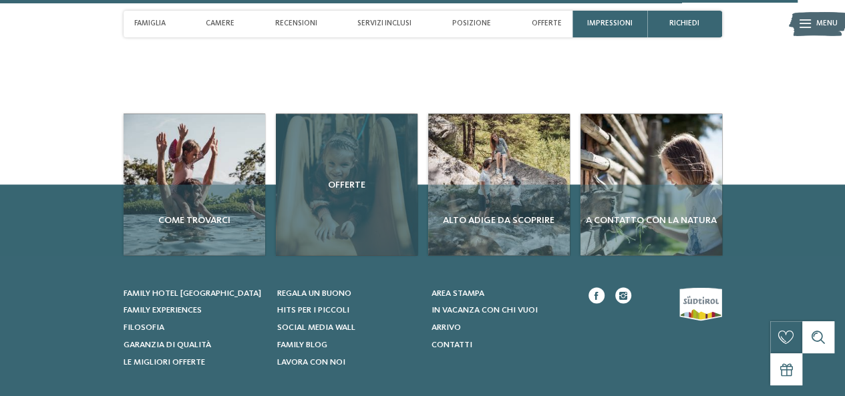
click at [335, 176] on div "Offerte" at bounding box center [347, 185] width 142 height 142
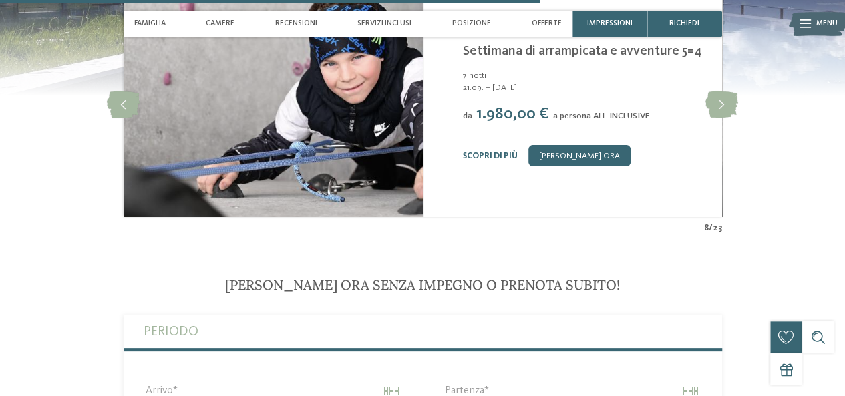
scroll to position [2382, 0]
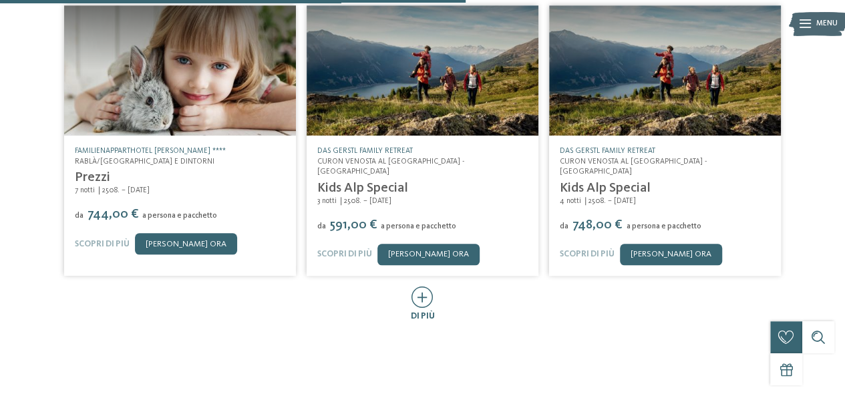
scroll to position [668, 0]
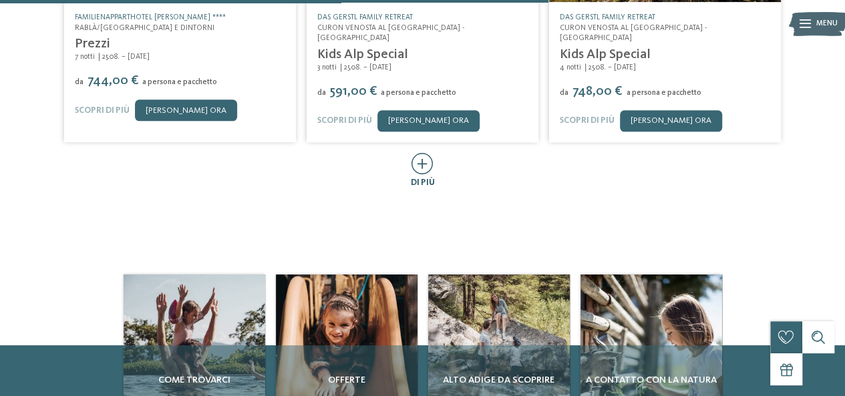
click at [420, 153] on icon at bounding box center [423, 163] width 22 height 21
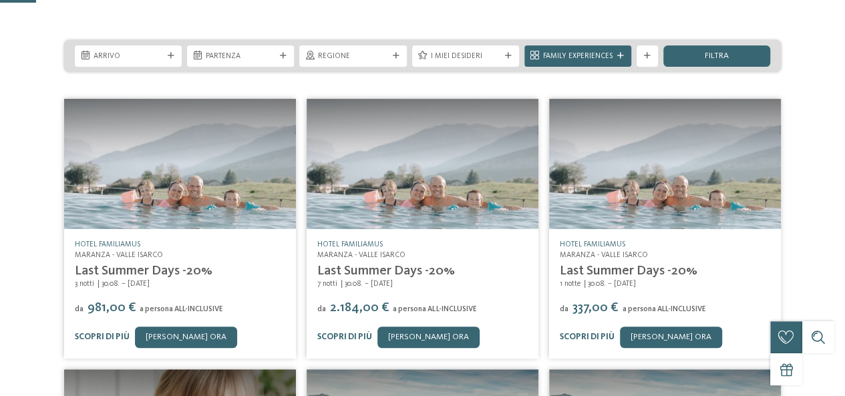
scroll to position [67, 0]
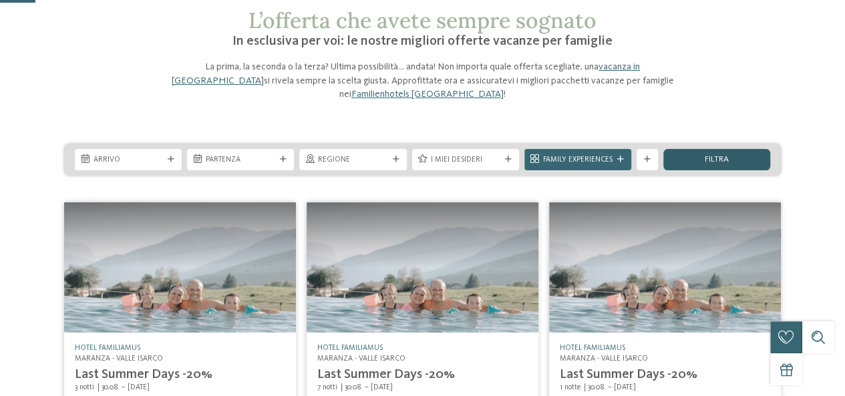
click at [706, 156] on span "filtra" at bounding box center [717, 160] width 24 height 9
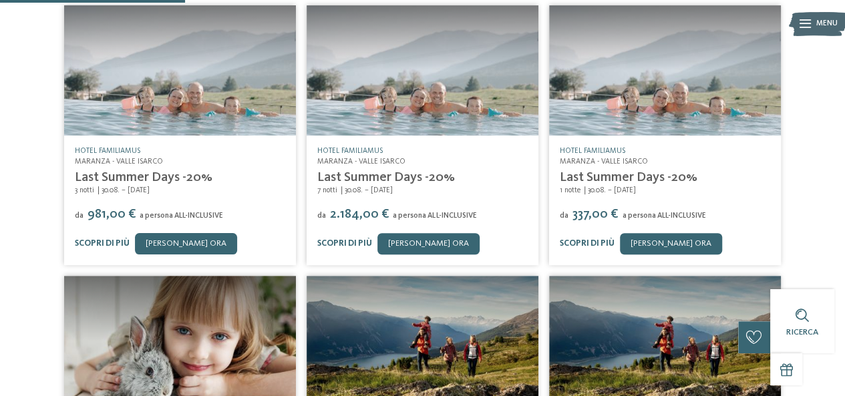
scroll to position [310, 0]
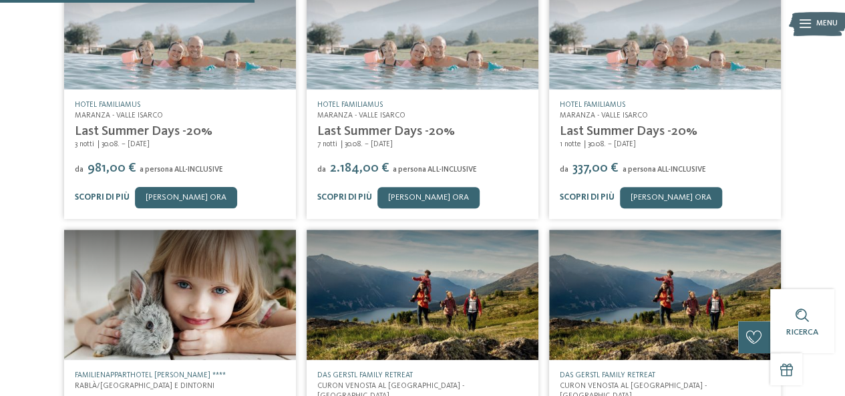
click at [585, 100] on h5 "Hotel Familiamus" at bounding box center [665, 105] width 211 height 11
click at [587, 101] on link "Hotel Familiamus" at bounding box center [593, 105] width 66 height 8
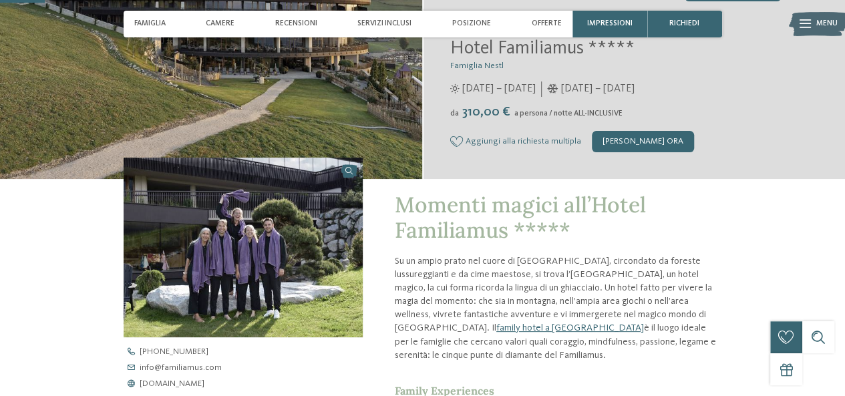
scroll to position [267, 0]
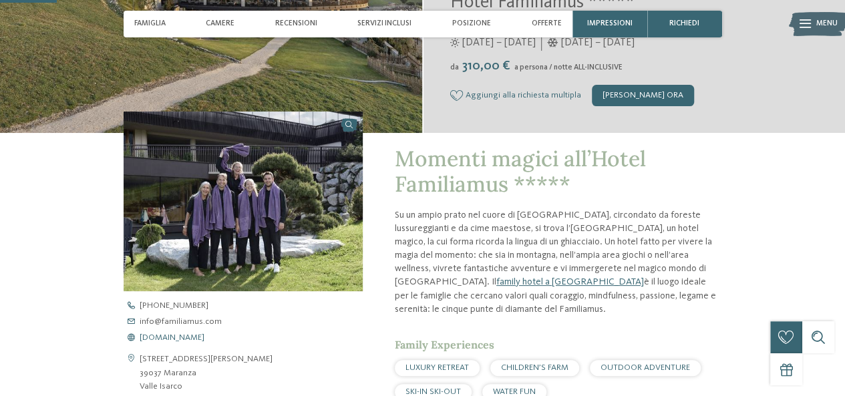
click at [174, 335] on span "[DOMAIN_NAME]" at bounding box center [172, 338] width 65 height 9
